Goal: Task Accomplishment & Management: Use online tool/utility

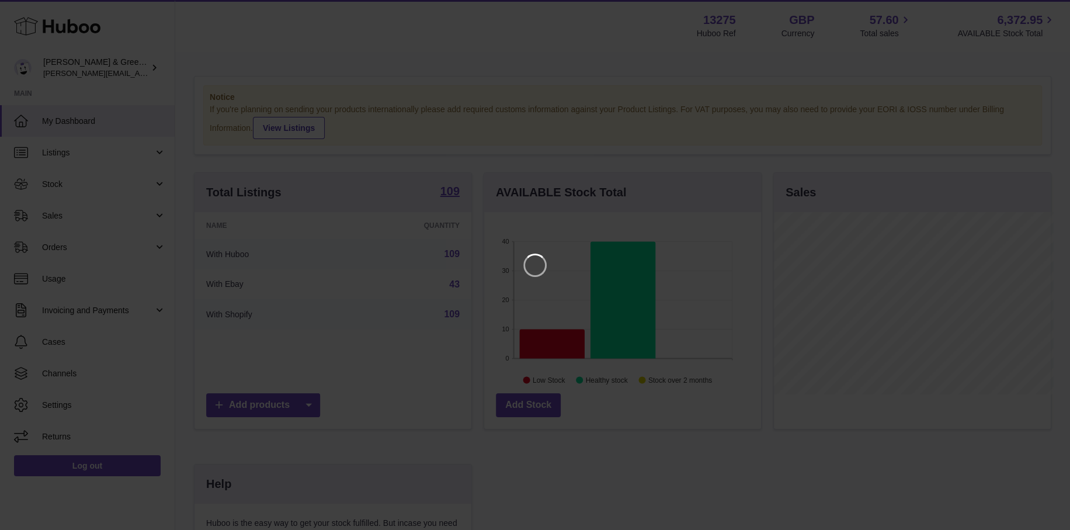
scroll to position [182, 280]
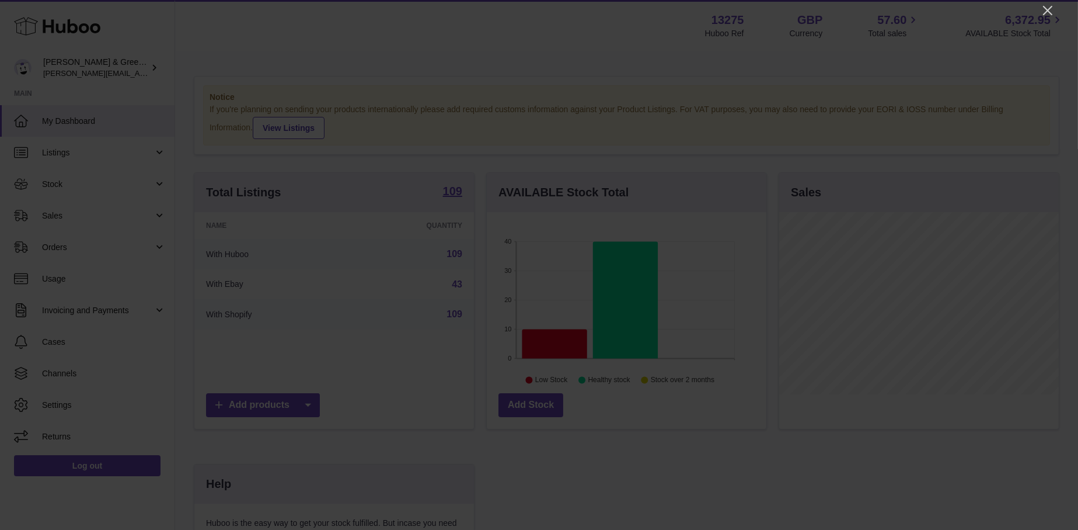
click at [1040, 9] on div at bounding box center [539, 265] width 1078 height 530
click at [1046, 9] on icon "Close" at bounding box center [1048, 11] width 14 height 14
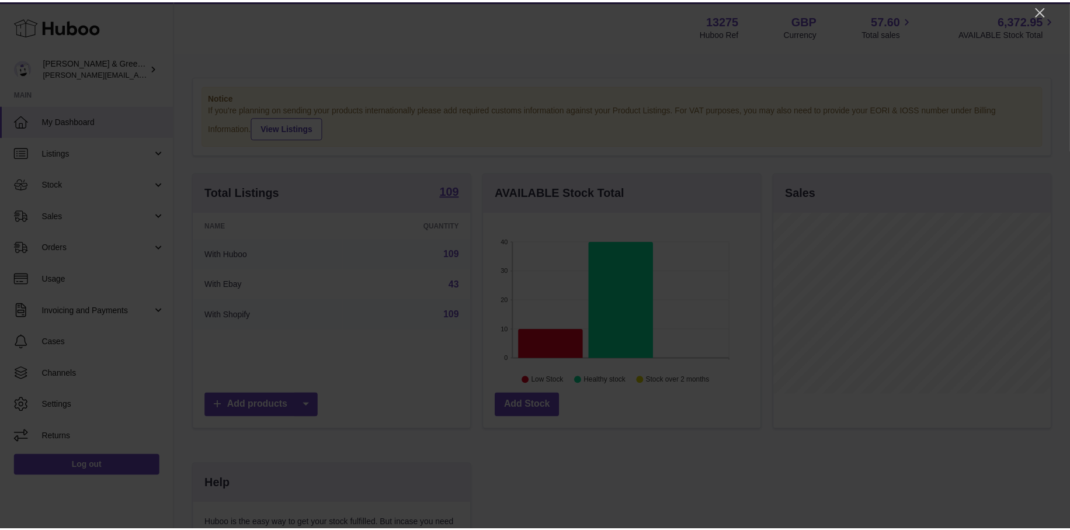
scroll to position [583723, 583628]
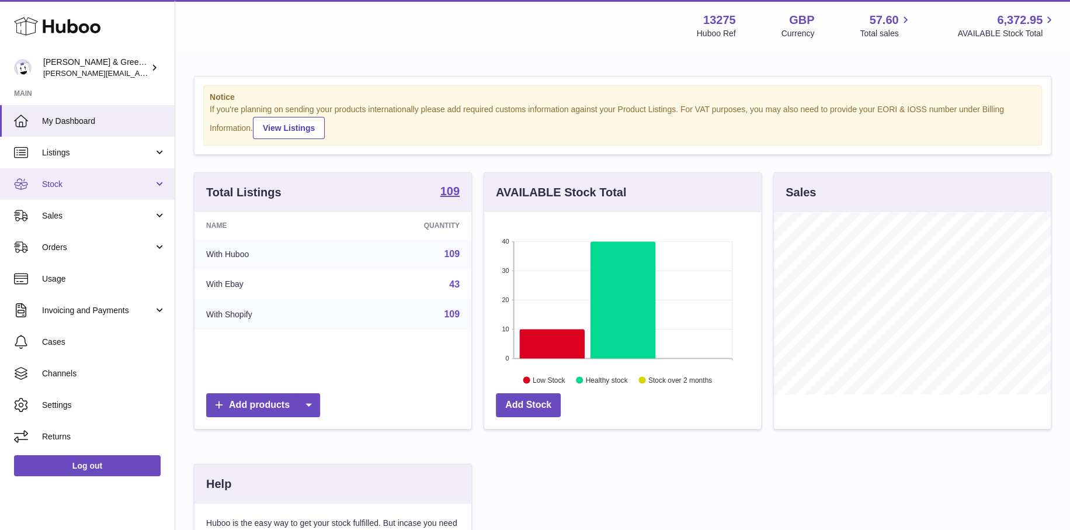
click at [98, 184] on span "Stock" at bounding box center [98, 184] width 112 height 11
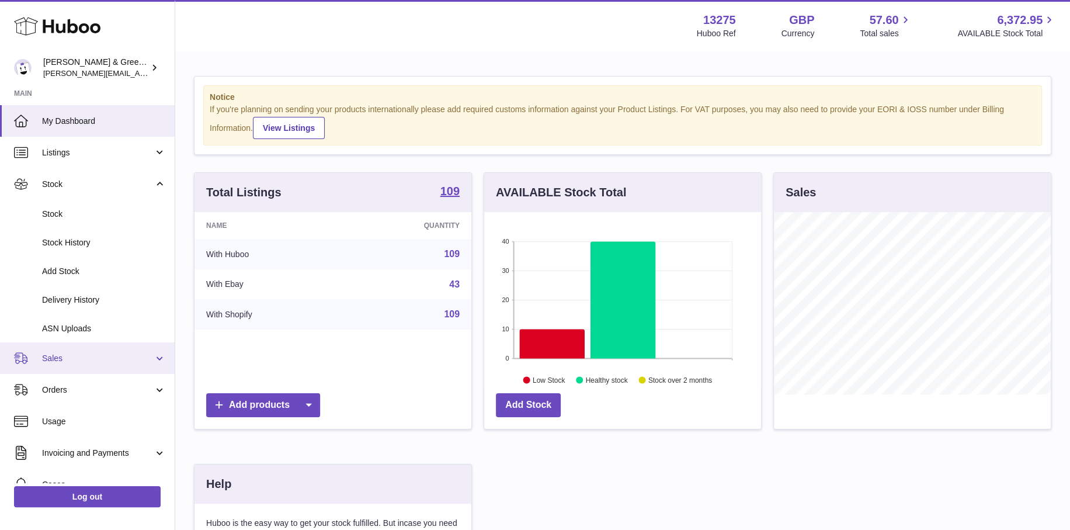
click at [76, 361] on span "Sales" at bounding box center [98, 358] width 112 height 11
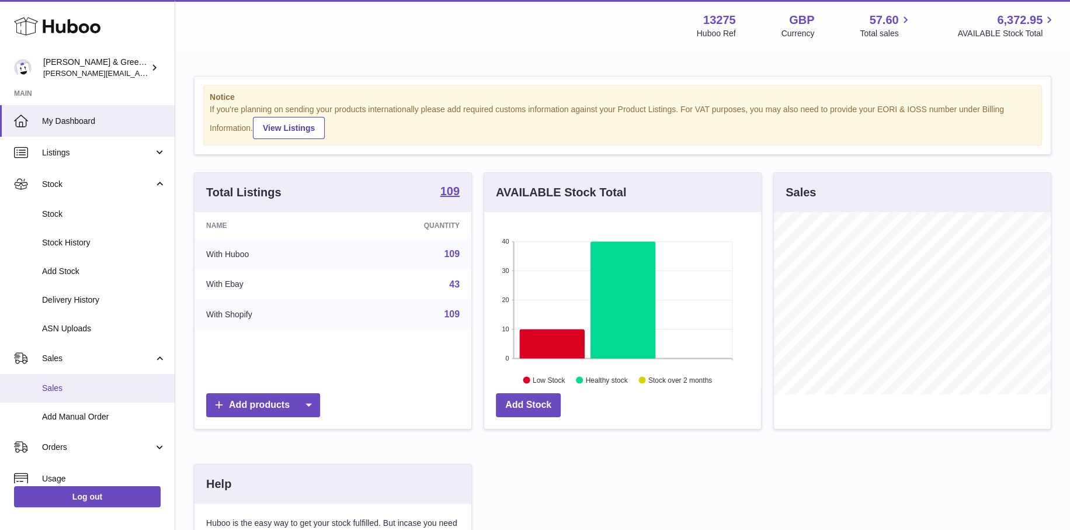
click at [76, 381] on link "Sales" at bounding box center [87, 388] width 175 height 29
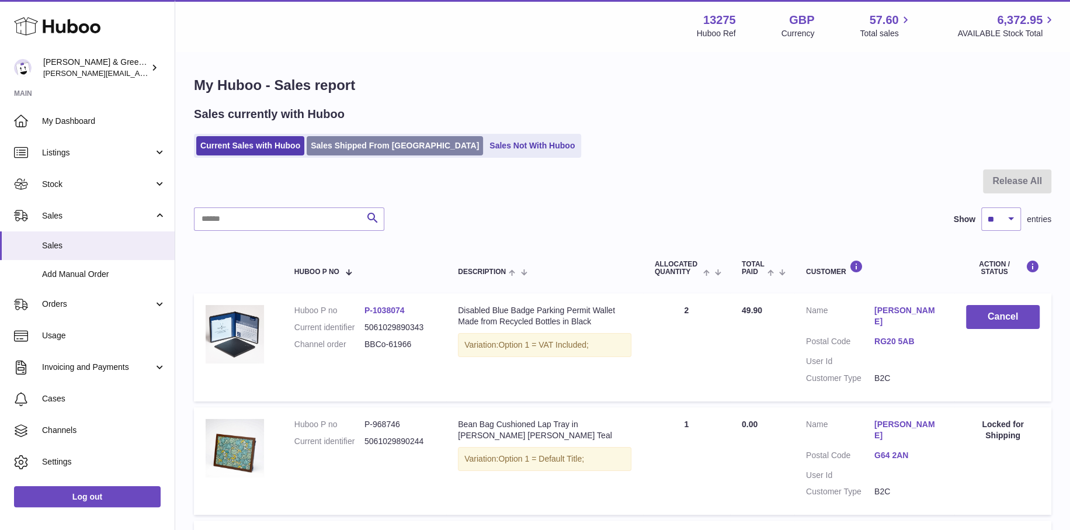
click at [344, 148] on link "Sales Shipped From [GEOGRAPHIC_DATA]" at bounding box center [395, 145] width 176 height 19
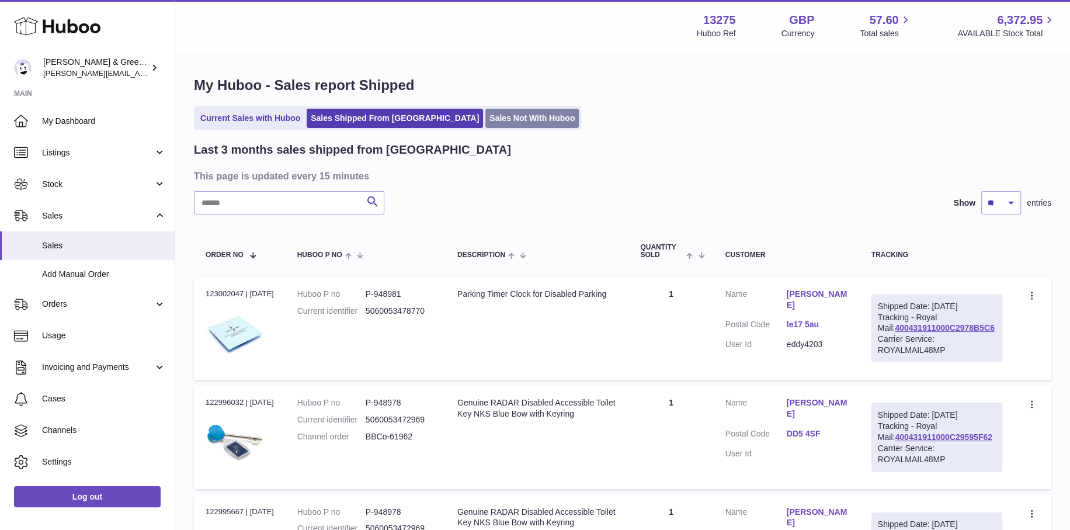
click at [485, 113] on link "Sales Not With Huboo" at bounding box center [531, 118] width 93 height 19
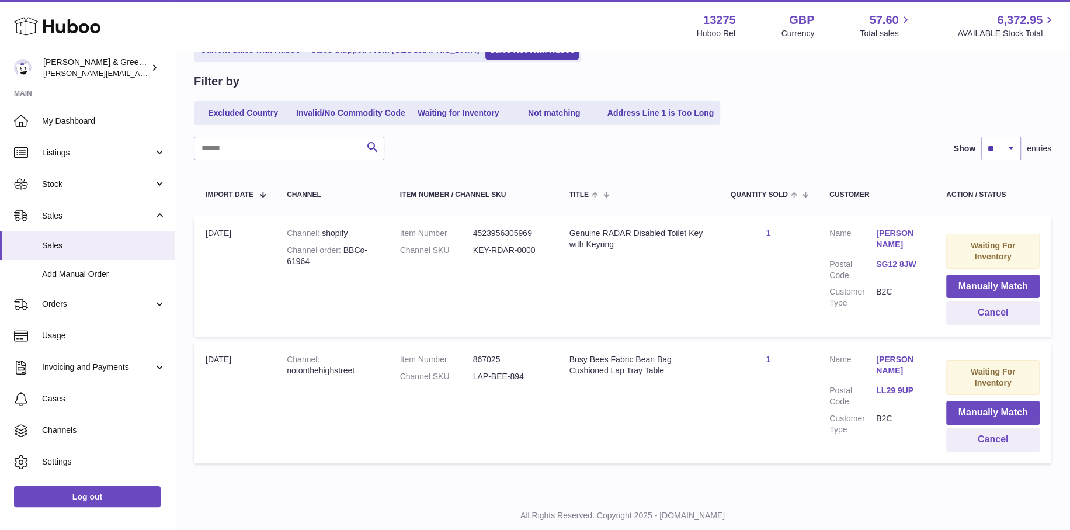
scroll to position [117, 0]
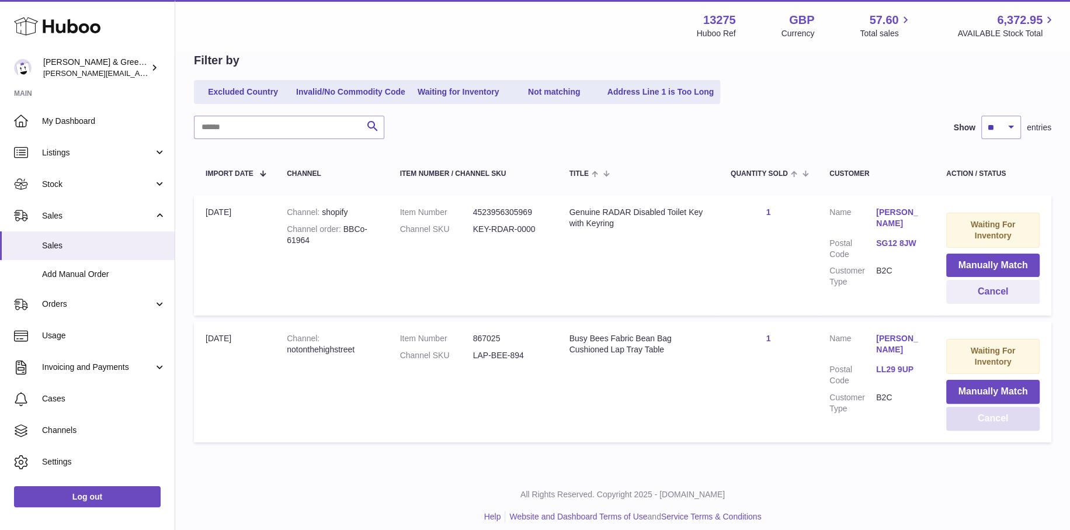
click at [998, 414] on button "Cancel" at bounding box center [992, 418] width 93 height 24
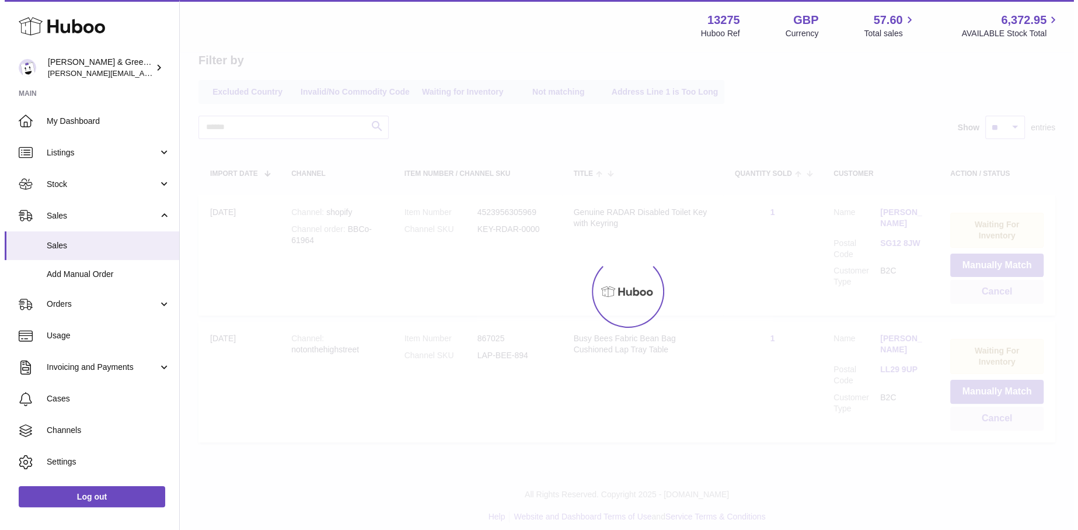
scroll to position [0, 0]
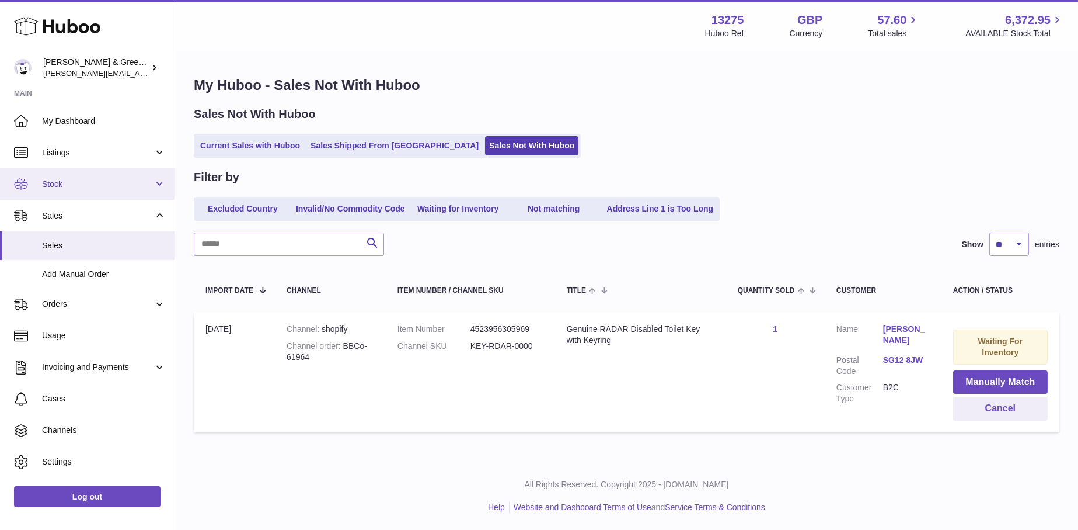
click at [103, 176] on link "Stock" at bounding box center [87, 184] width 175 height 32
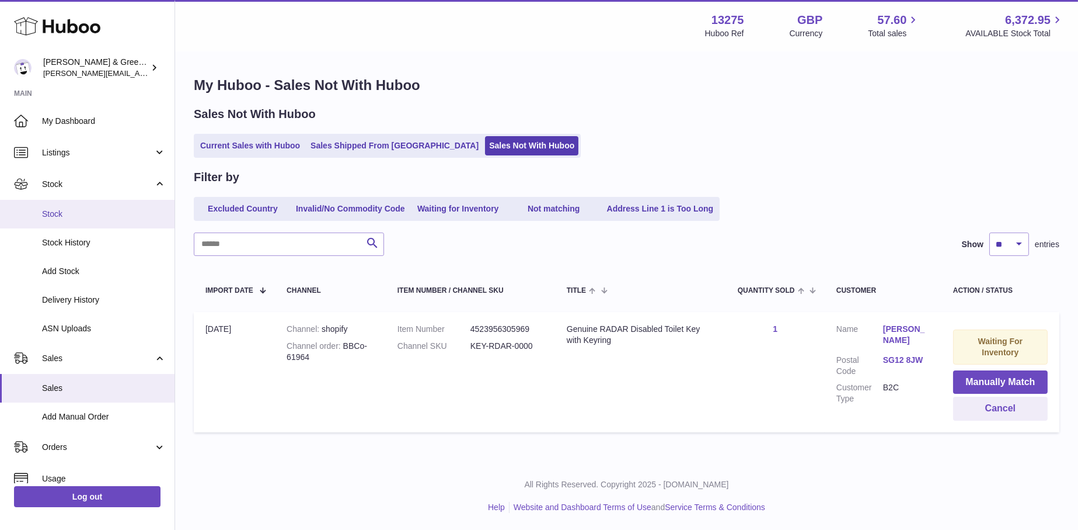
click at [106, 212] on span "Stock" at bounding box center [104, 213] width 124 height 11
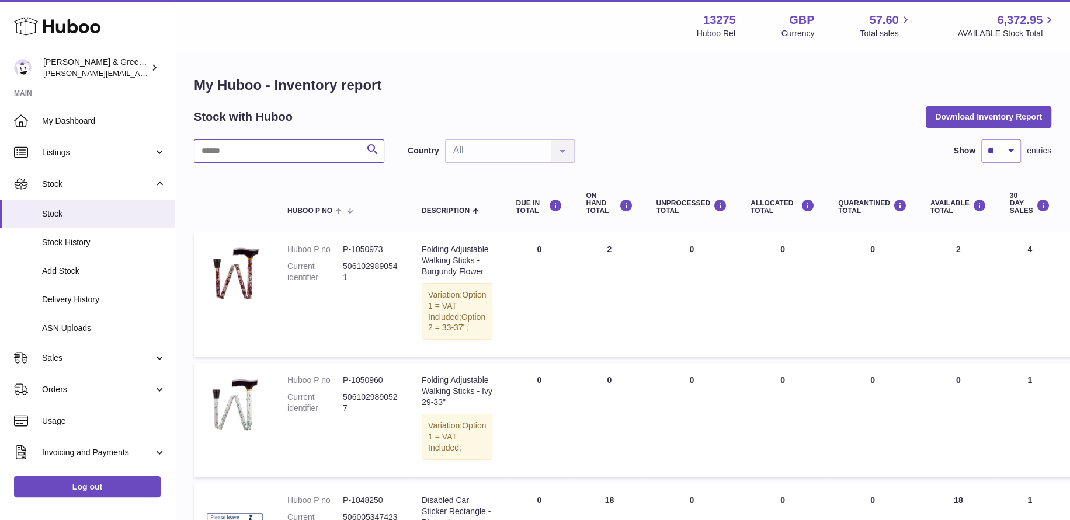
click at [297, 148] on input "text" at bounding box center [289, 151] width 190 height 23
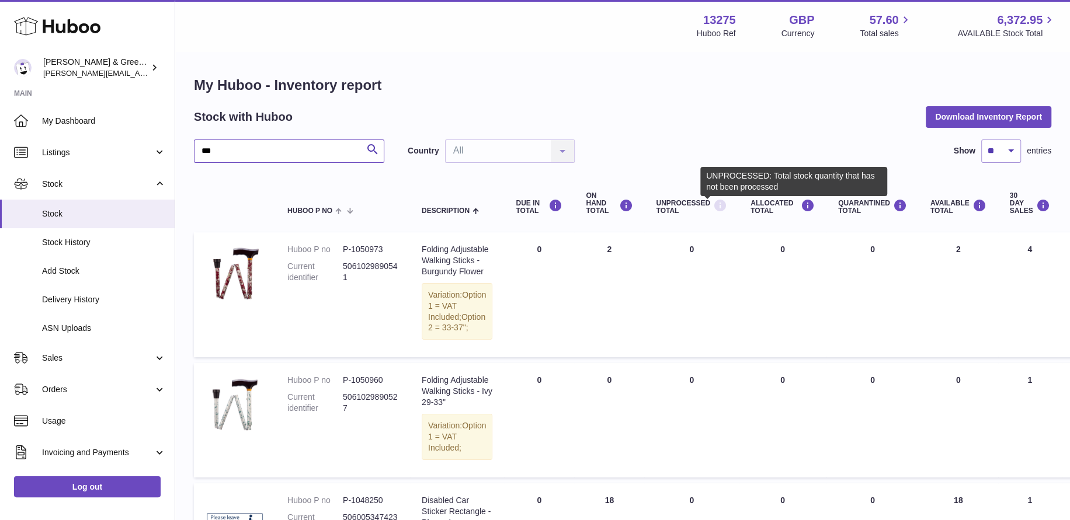
type input "***"
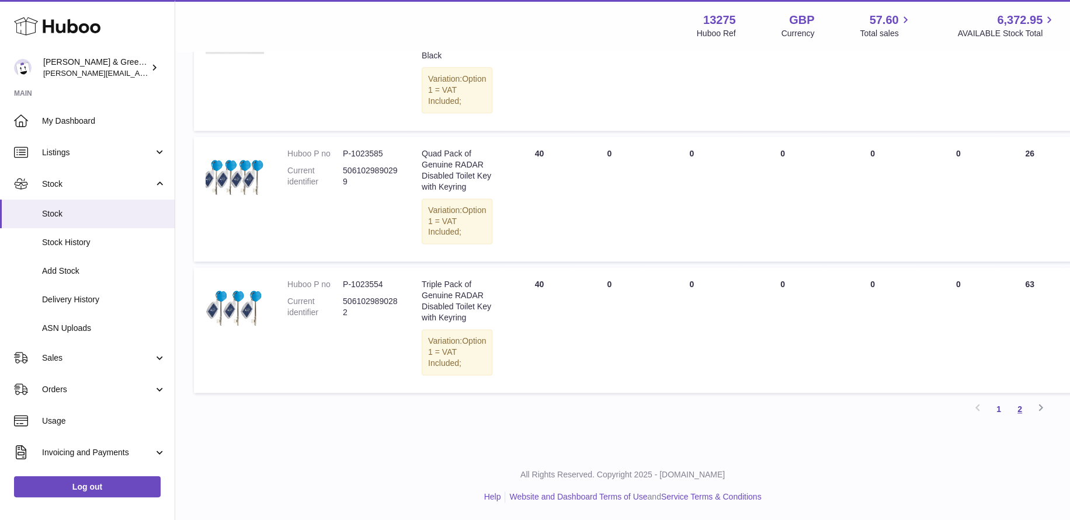
click at [1017, 408] on link "2" at bounding box center [1019, 409] width 21 height 21
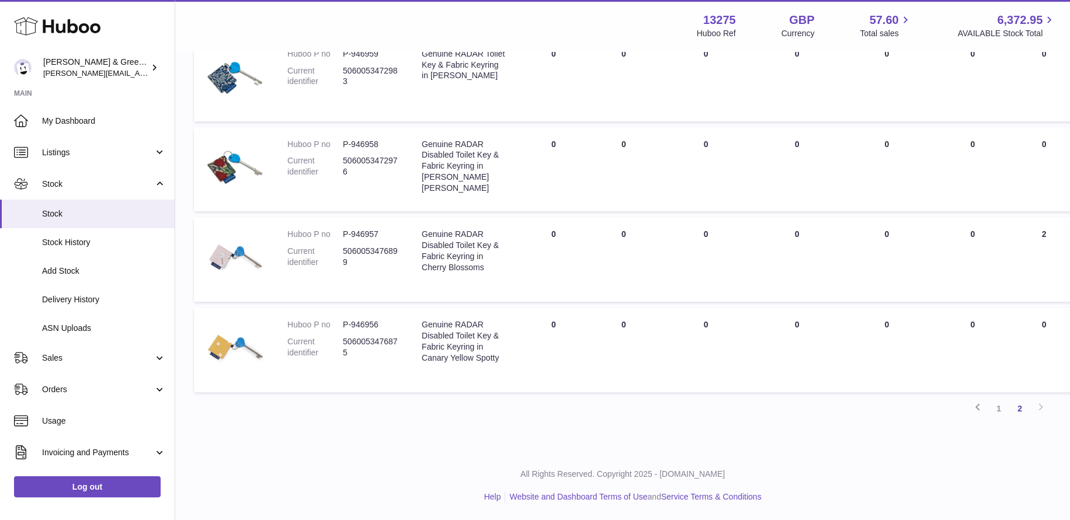
scroll to position [650, 0]
click at [1003, 411] on link "1" at bounding box center [998, 408] width 21 height 21
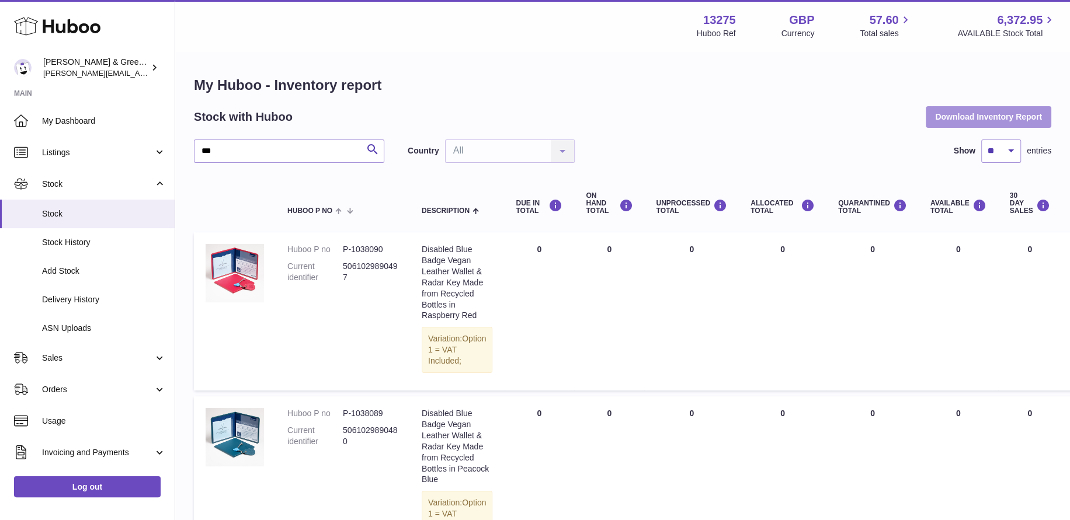
click at [977, 112] on button "Download Inventory Report" at bounding box center [988, 116] width 126 height 21
